Goal: Transaction & Acquisition: Purchase product/service

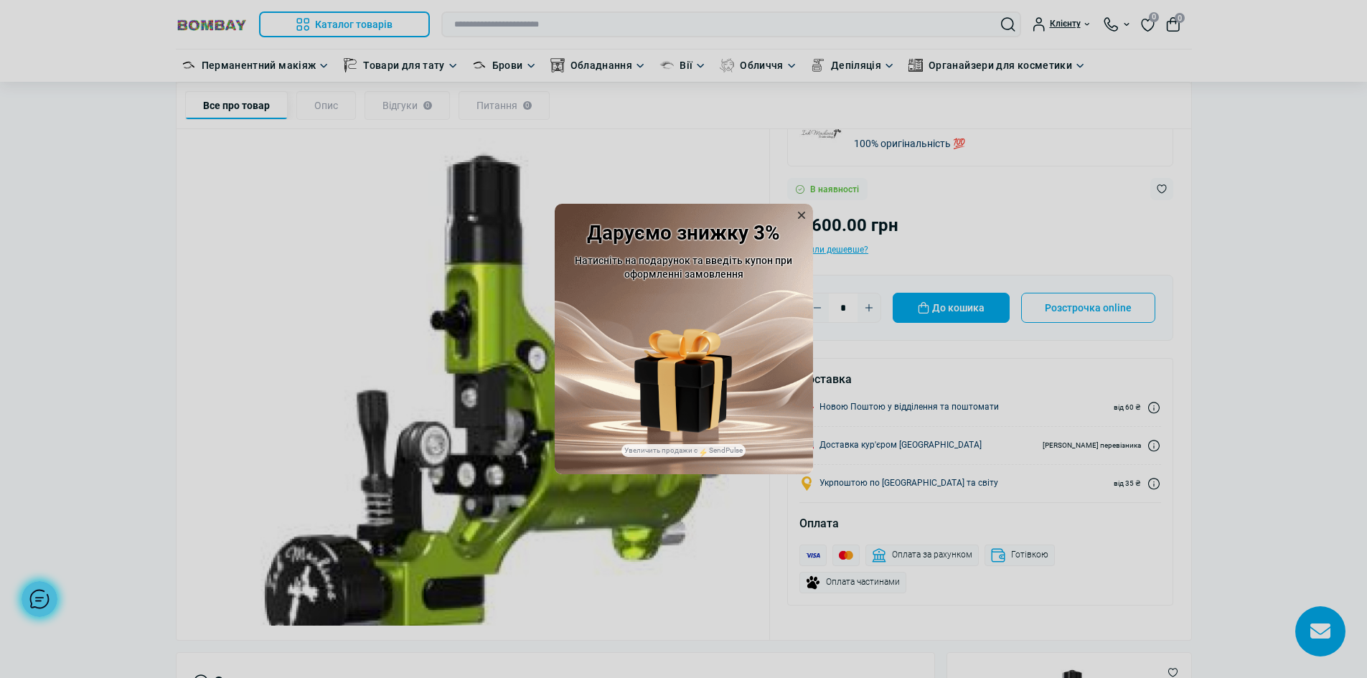
click at [799, 217] on icon at bounding box center [801, 215] width 7 height 7
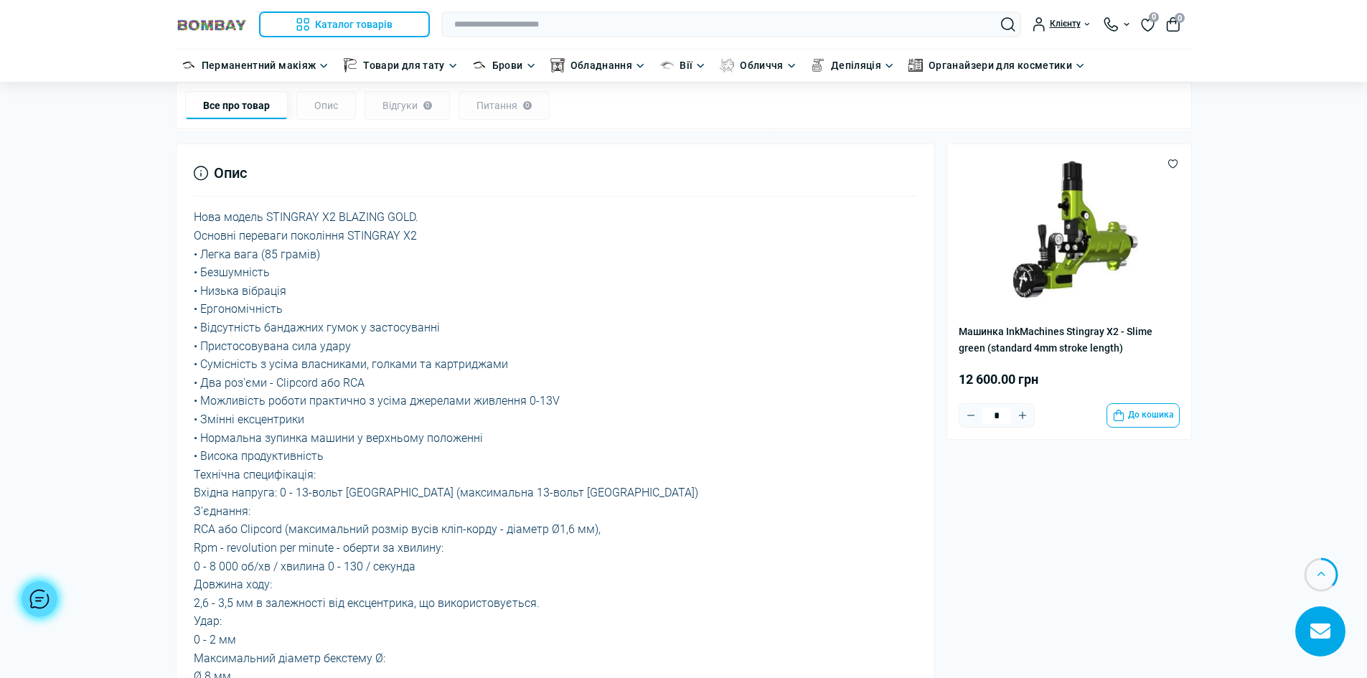
scroll to position [646, 0]
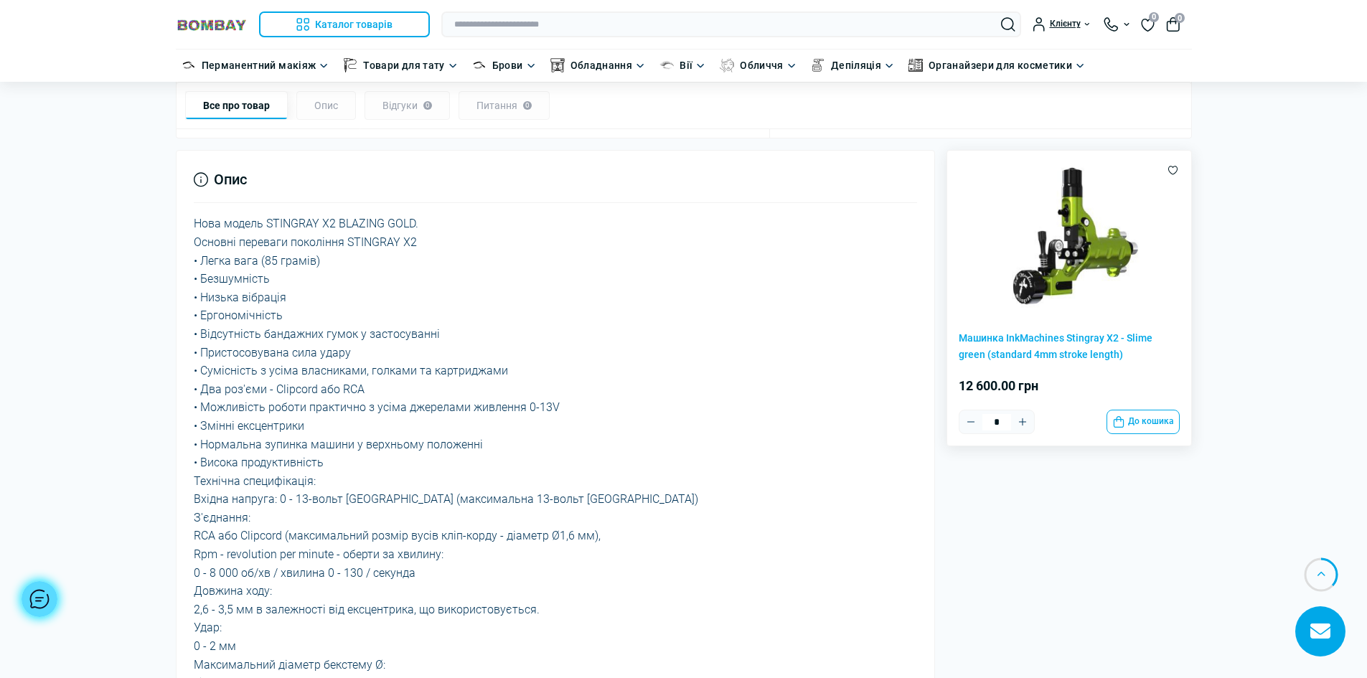
click at [1065, 282] on img at bounding box center [1069, 237] width 151 height 151
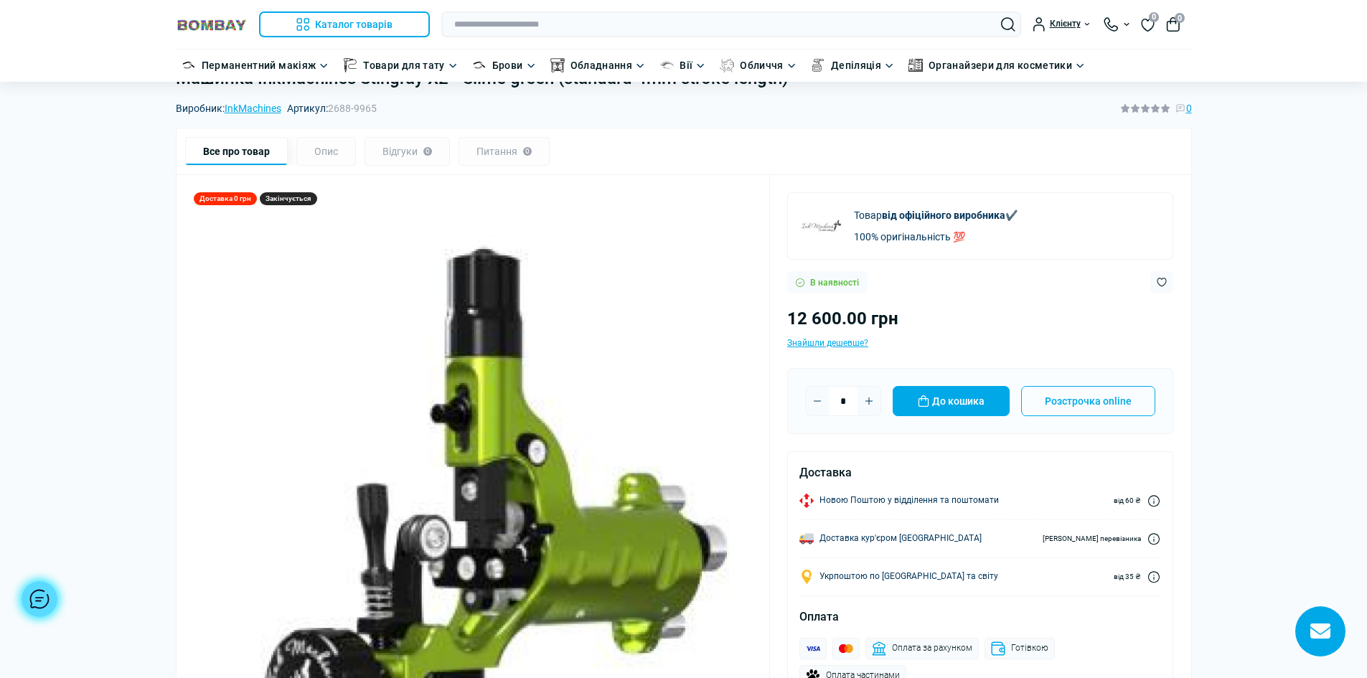
scroll to position [215, 0]
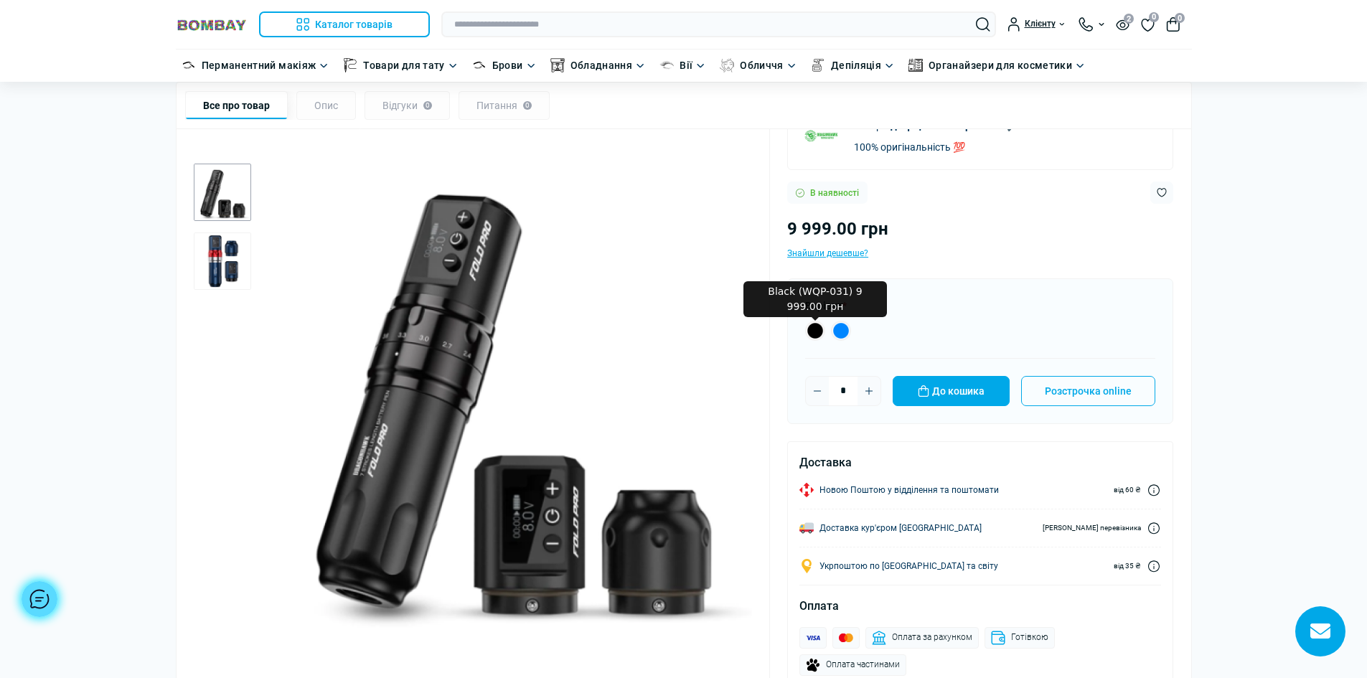
scroll to position [144, 0]
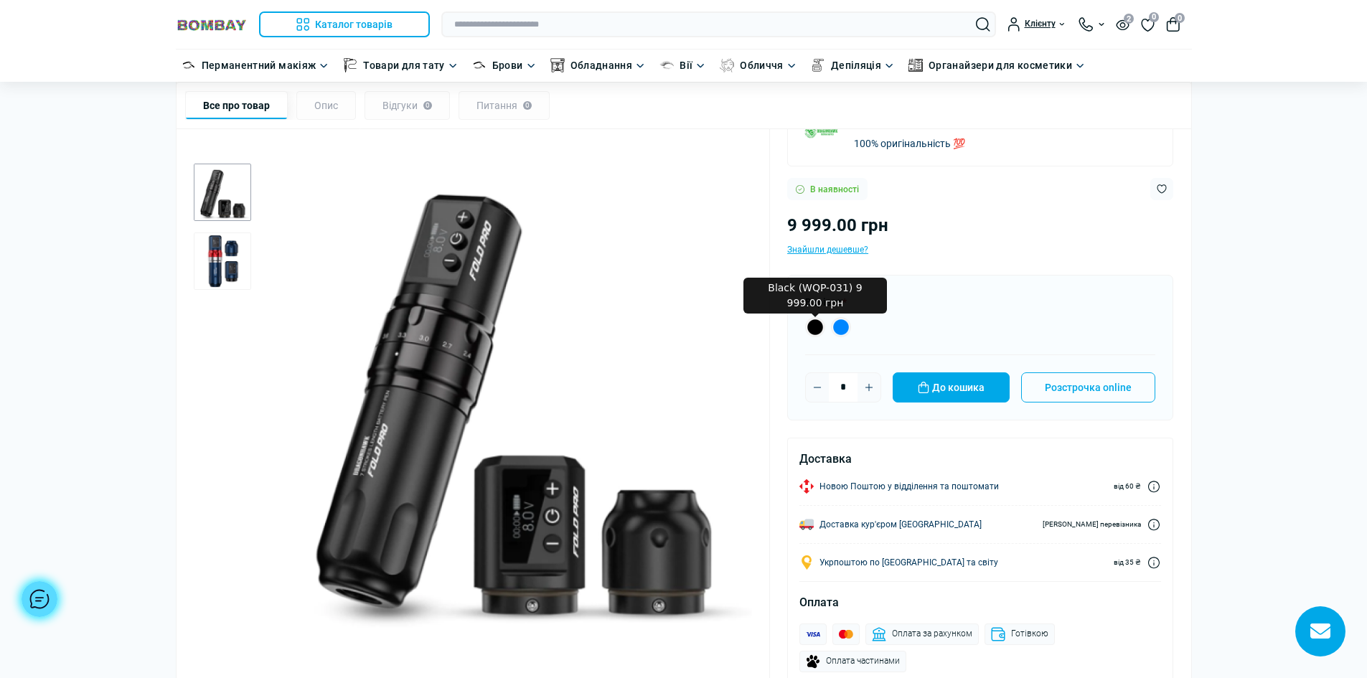
click at [190, 248] on div "Доставка 0 грн Товар від офіційного виробника ✔️ 100% оригінальність 💯 В наявно…" at bounding box center [684, 392] width 1016 height 620
click at [212, 245] on img "2 / 2" at bounding box center [222, 261] width 57 height 57
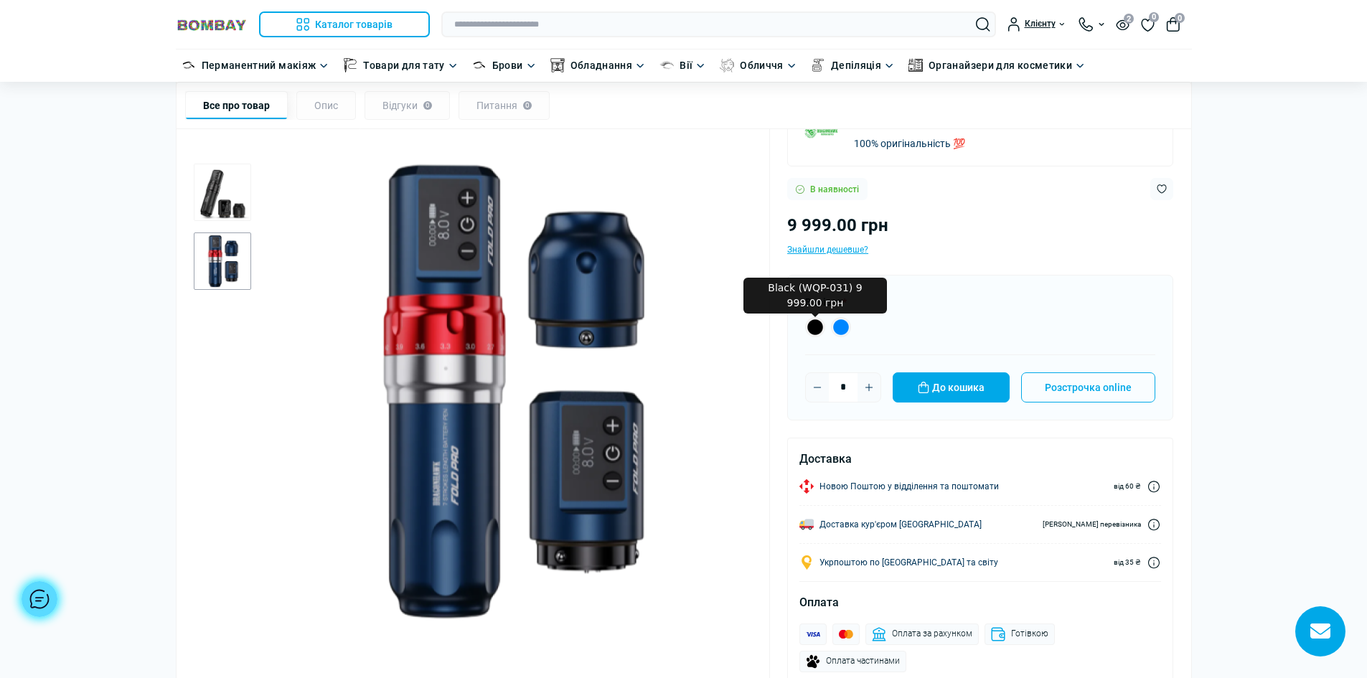
click at [210, 202] on img "1 / 2" at bounding box center [222, 192] width 57 height 57
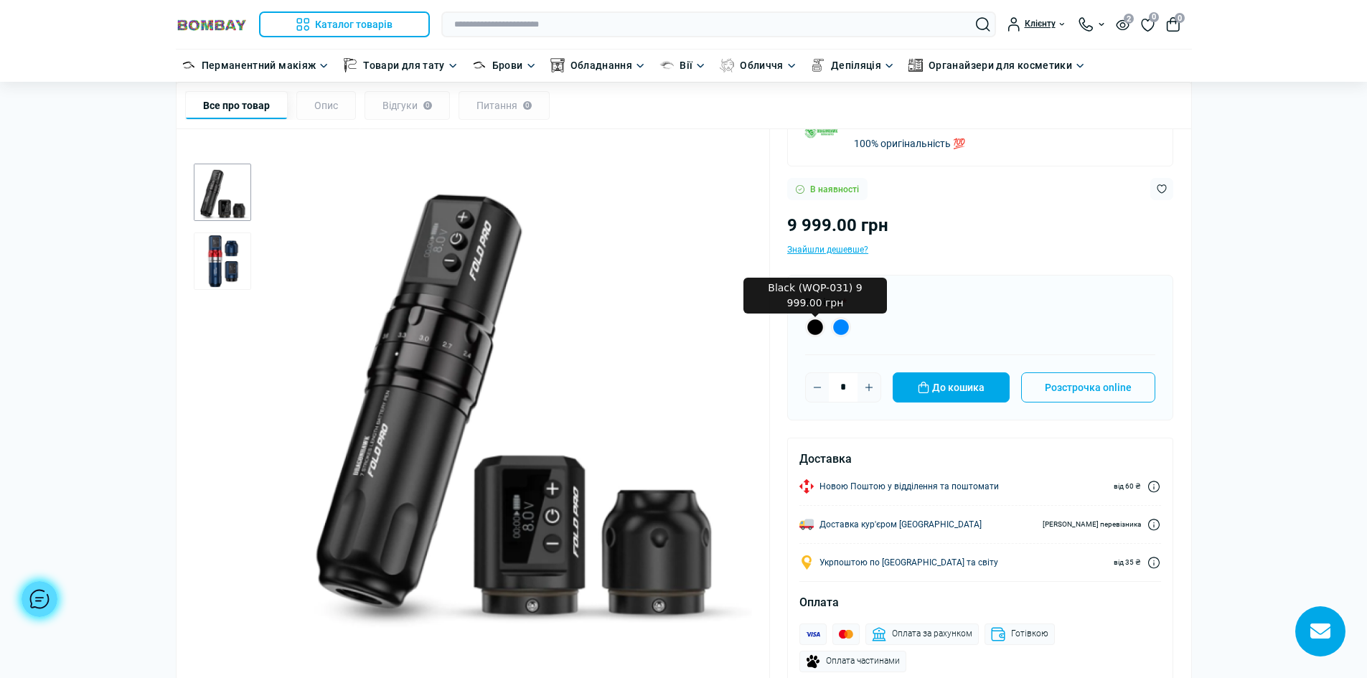
click at [215, 270] on img "2 / 2" at bounding box center [222, 261] width 57 height 57
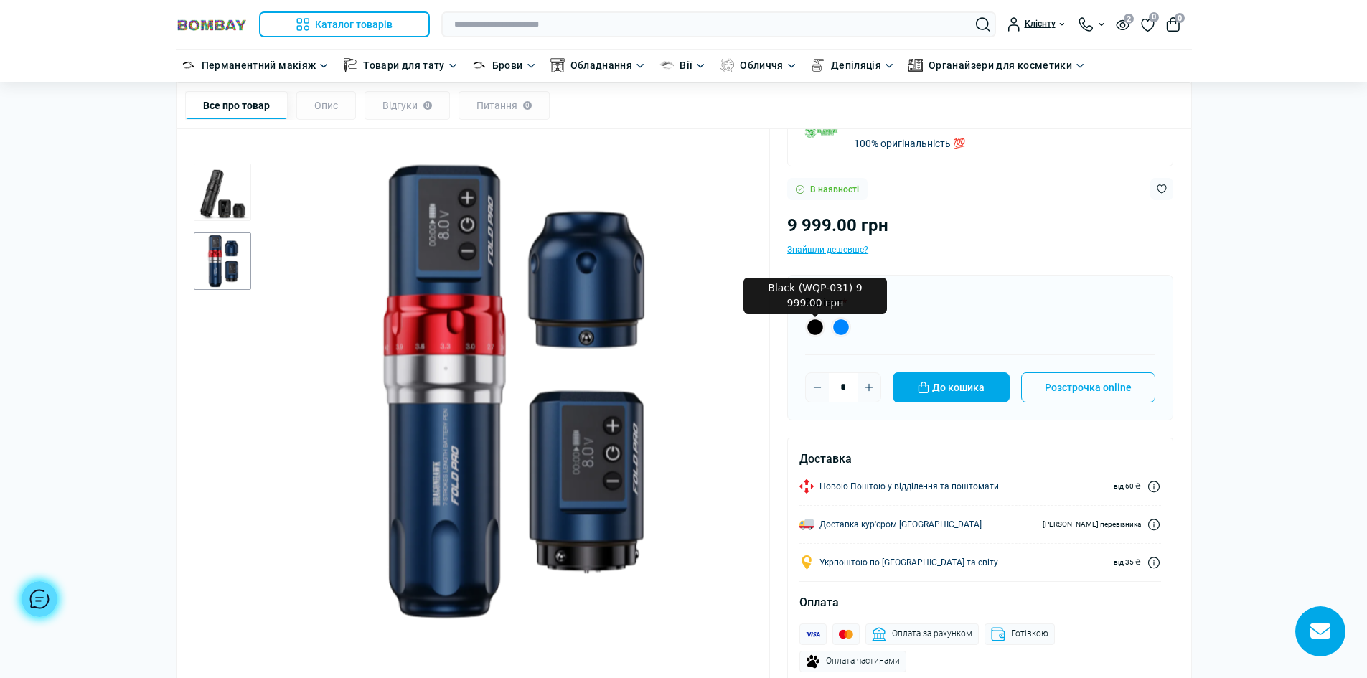
click at [235, 190] on img "1 / 2" at bounding box center [222, 192] width 57 height 57
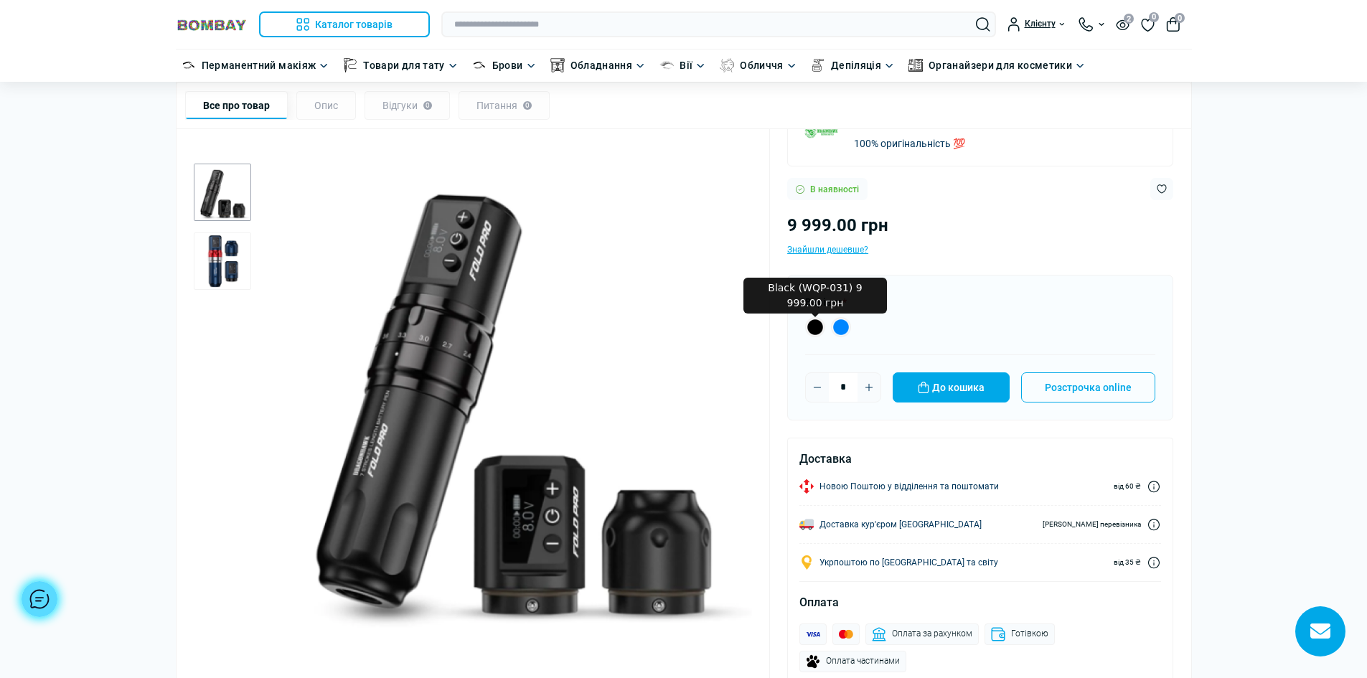
click at [215, 230] on div at bounding box center [222, 364] width 57 height 400
click at [222, 240] on img "2 / 2" at bounding box center [222, 261] width 57 height 57
